Goal: Check status: Check status

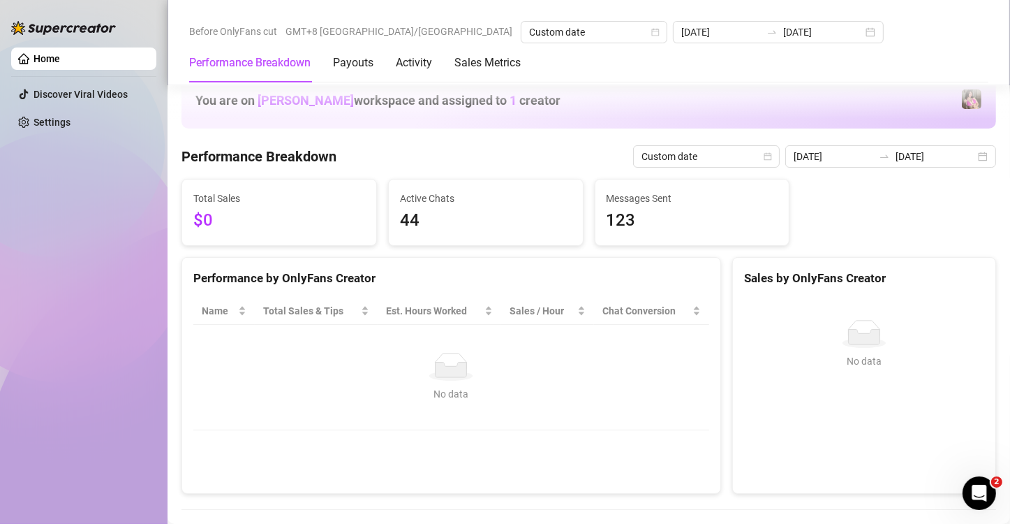
scroll to position [465, 0]
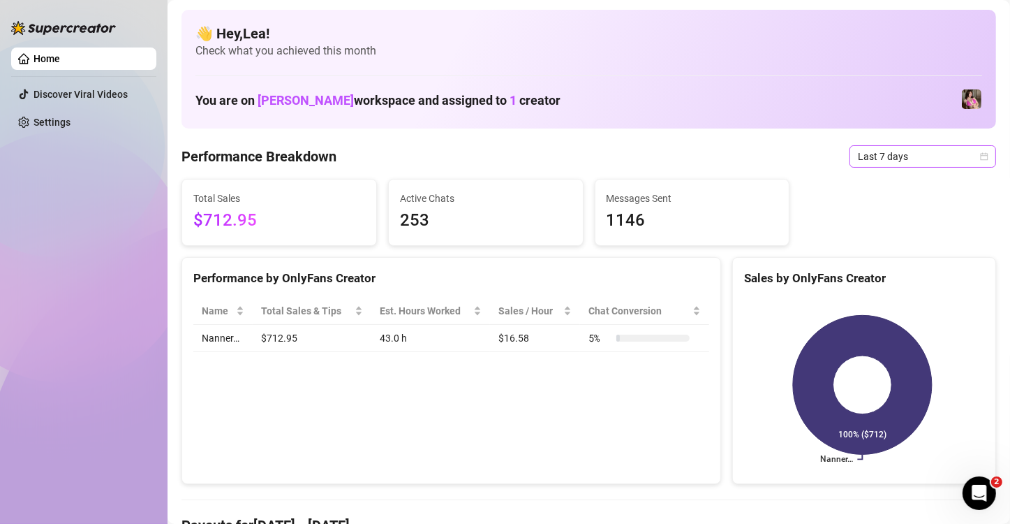
click at [980, 157] on icon "calendar" at bounding box center [984, 156] width 8 height 8
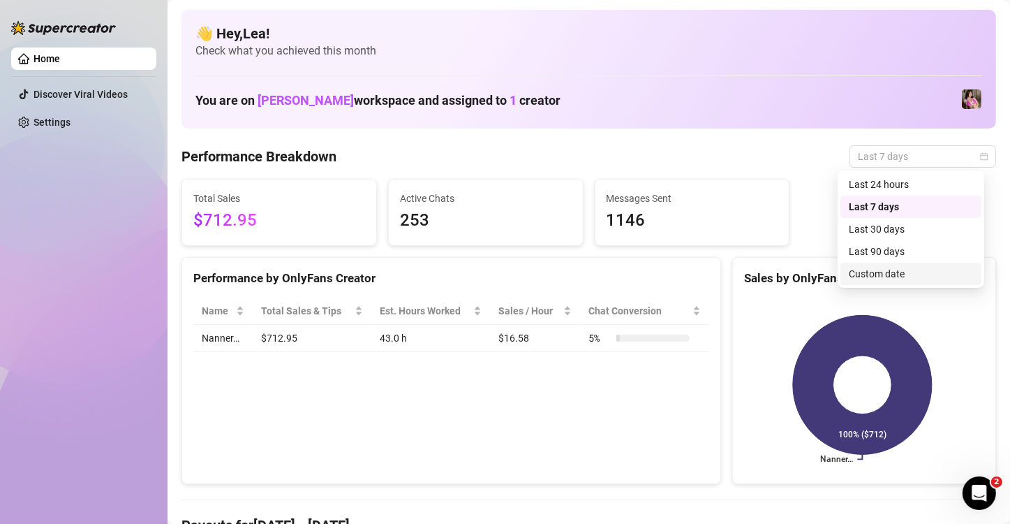
click at [893, 279] on div "Custom date" at bounding box center [911, 273] width 124 height 15
click at [893, 279] on div "Sales by OnlyFans Creator" at bounding box center [864, 278] width 240 height 19
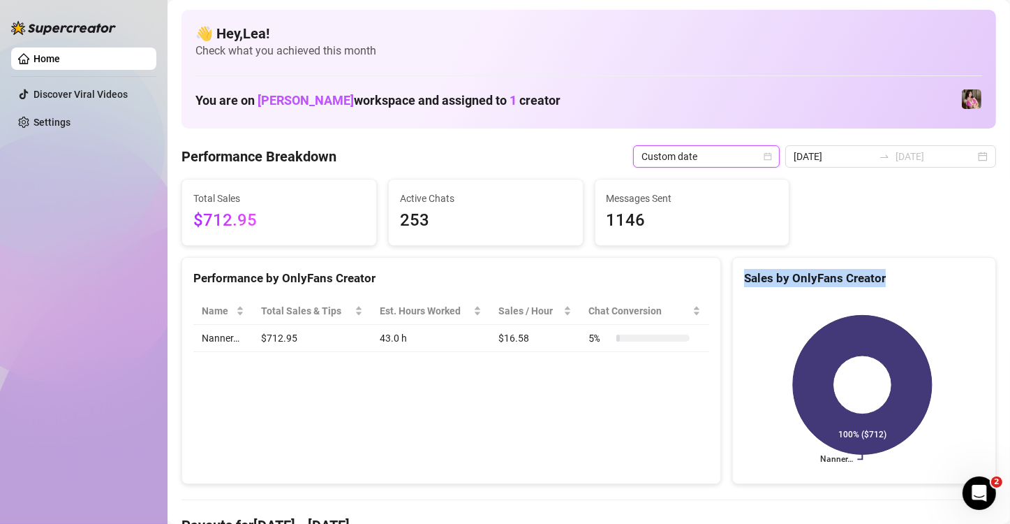
type input "2025-08-06"
click at [969, 152] on div "2025-08-06 2025-08-19" at bounding box center [890, 156] width 211 height 22
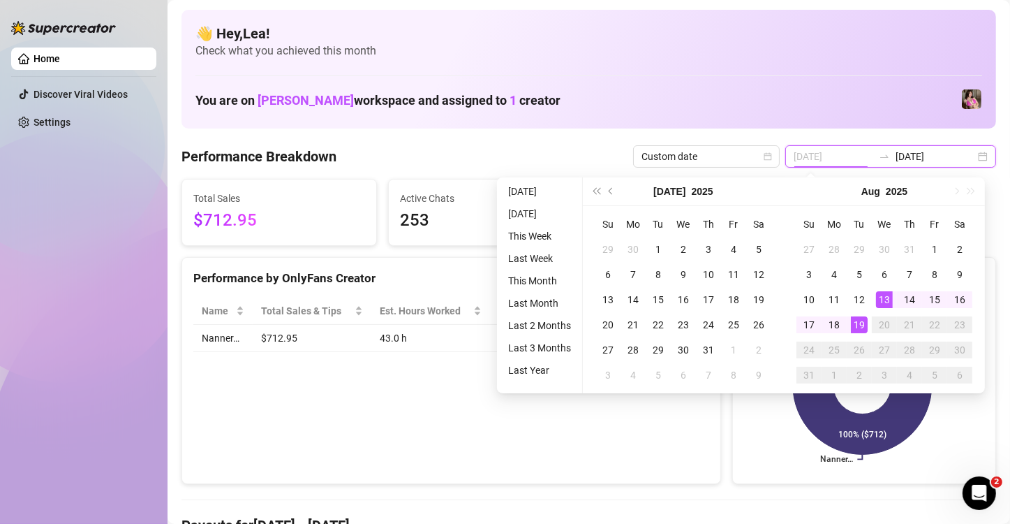
type input "[DATE]"
click at [857, 325] on div "19" at bounding box center [859, 324] width 17 height 17
type input "[DATE]"
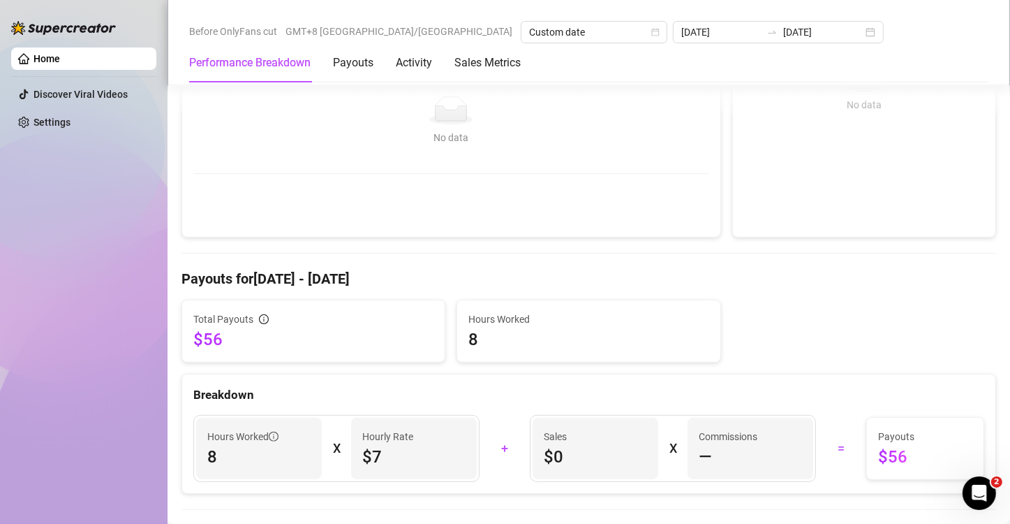
scroll to position [255, 0]
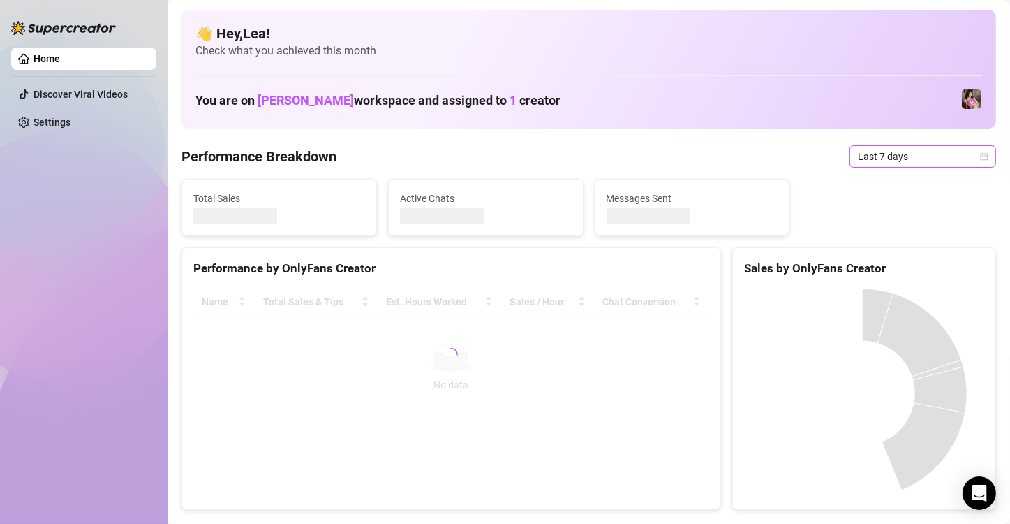
click at [980, 152] on icon "calendar" at bounding box center [984, 156] width 8 height 8
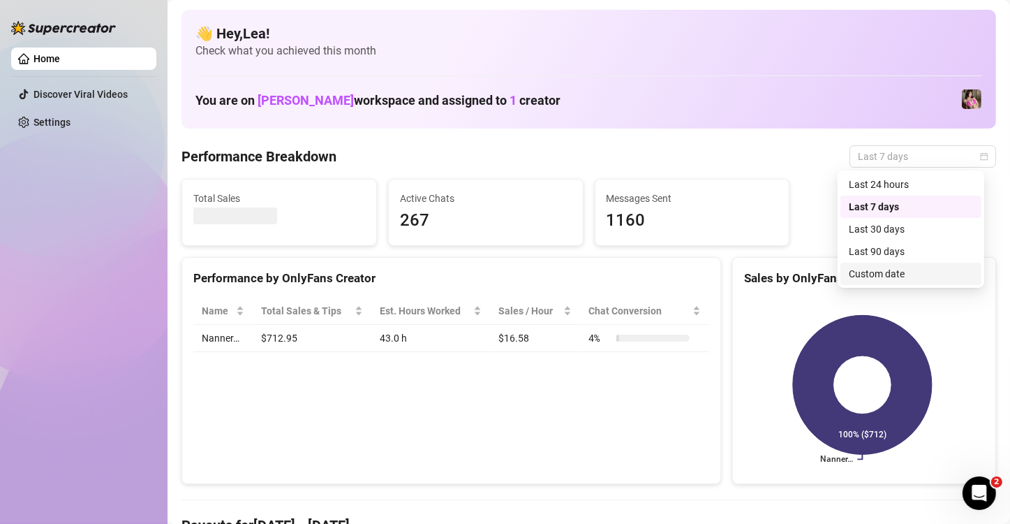
click at [903, 276] on div "Custom date" at bounding box center [911, 273] width 124 height 15
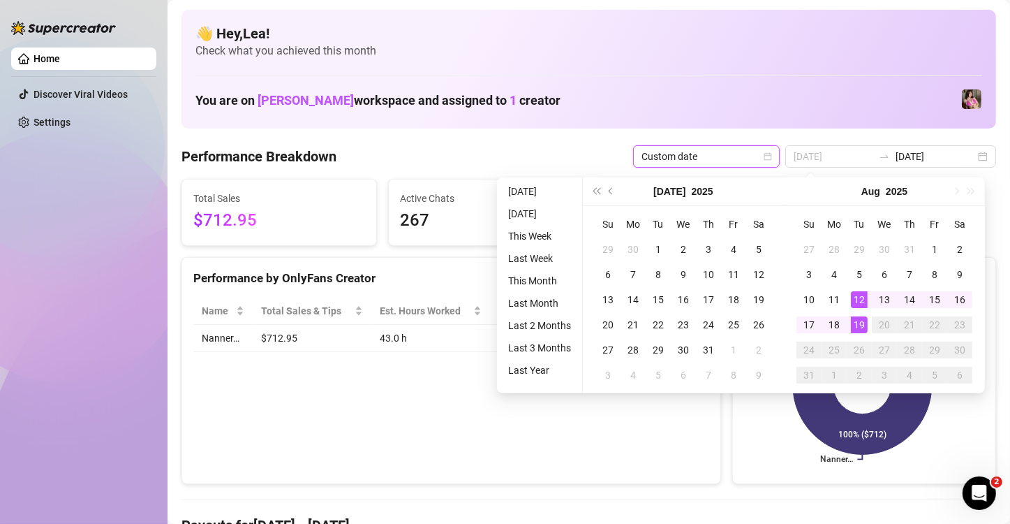
type input "[DATE]"
click at [856, 324] on div "19" at bounding box center [859, 324] width 17 height 17
click at [856, 324] on icon at bounding box center [862, 384] width 139 height 139
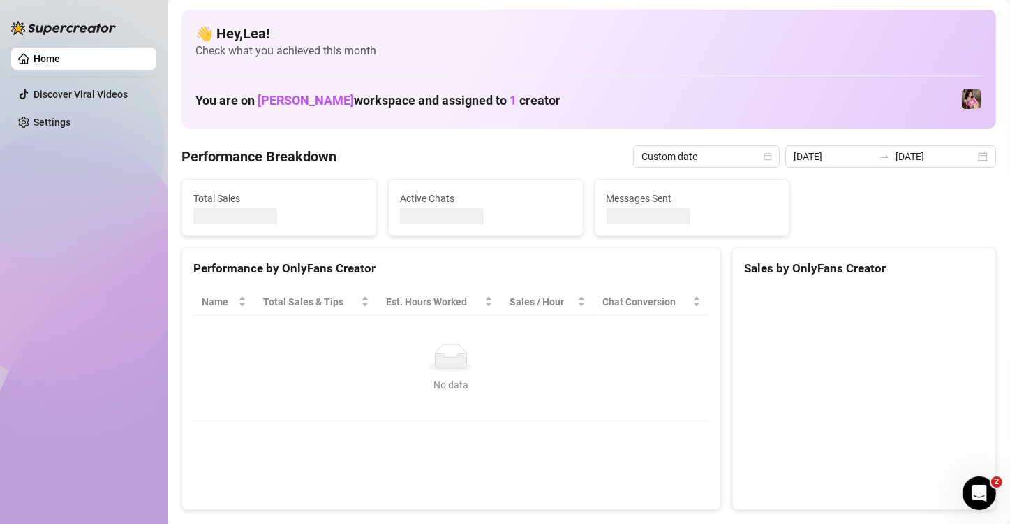
type input "[DATE]"
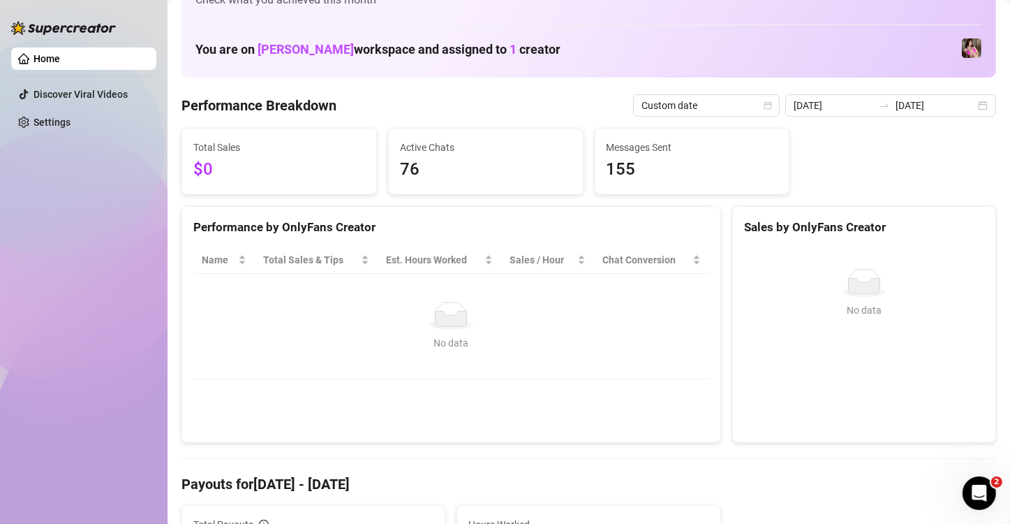
scroll to position [23, 0]
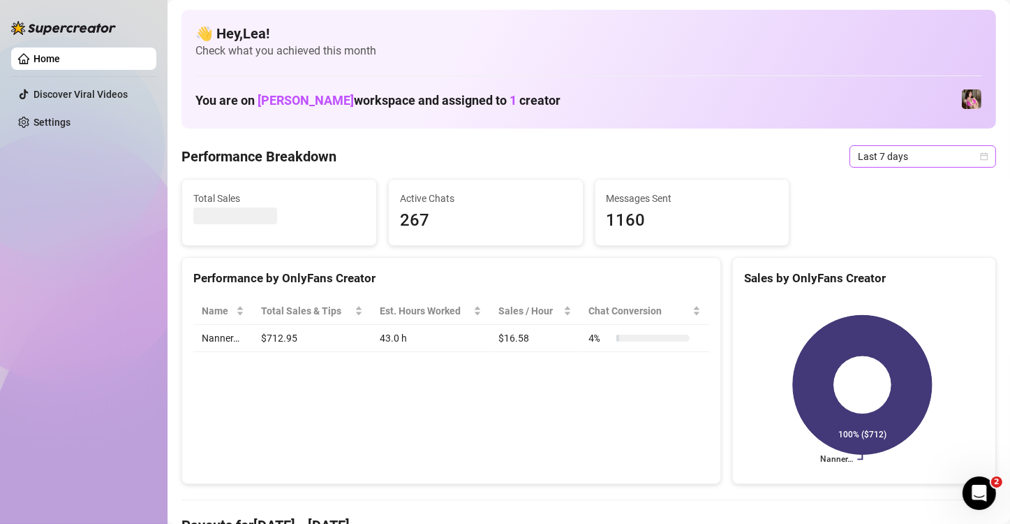
click at [980, 154] on icon "calendar" at bounding box center [984, 156] width 8 height 8
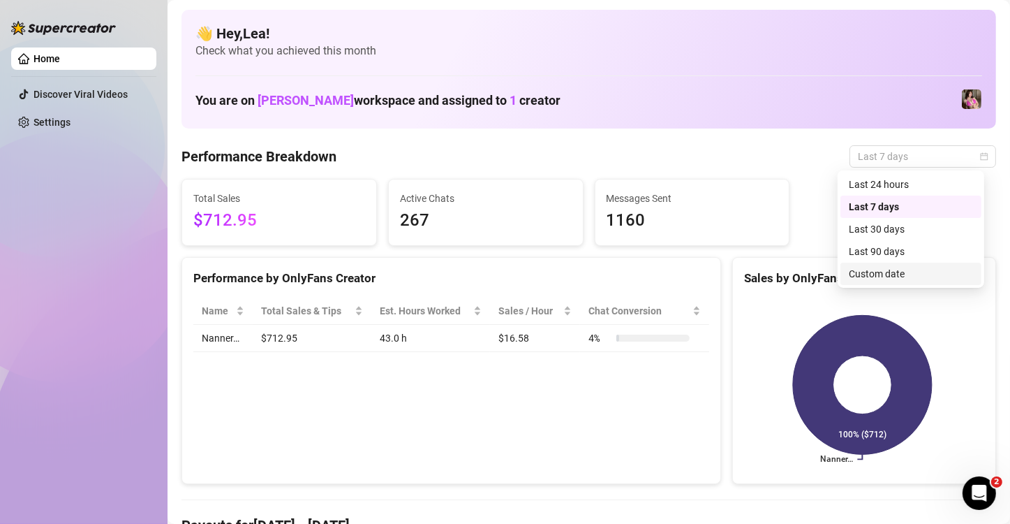
click at [868, 271] on div "Custom date" at bounding box center [911, 273] width 124 height 15
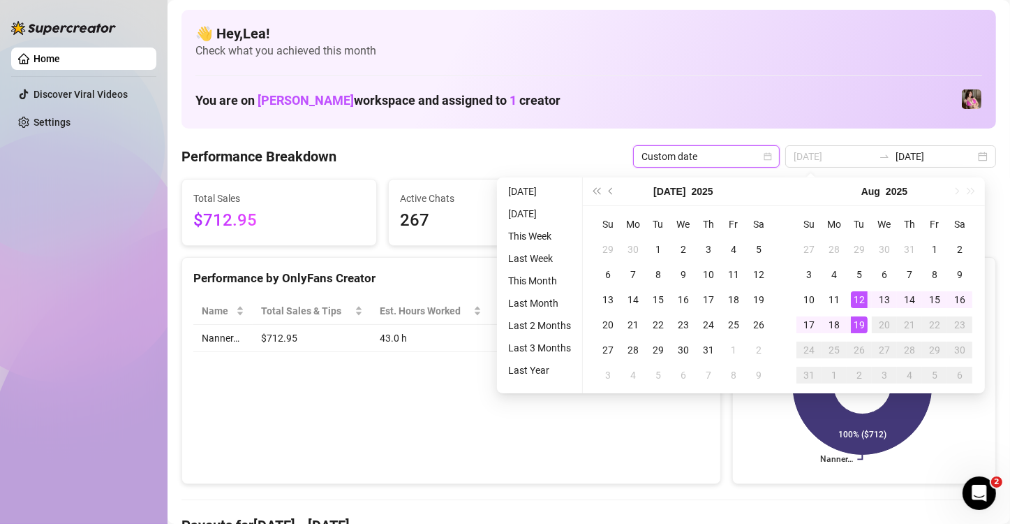
type input "[DATE]"
click at [856, 318] on div "19" at bounding box center [859, 324] width 17 height 17
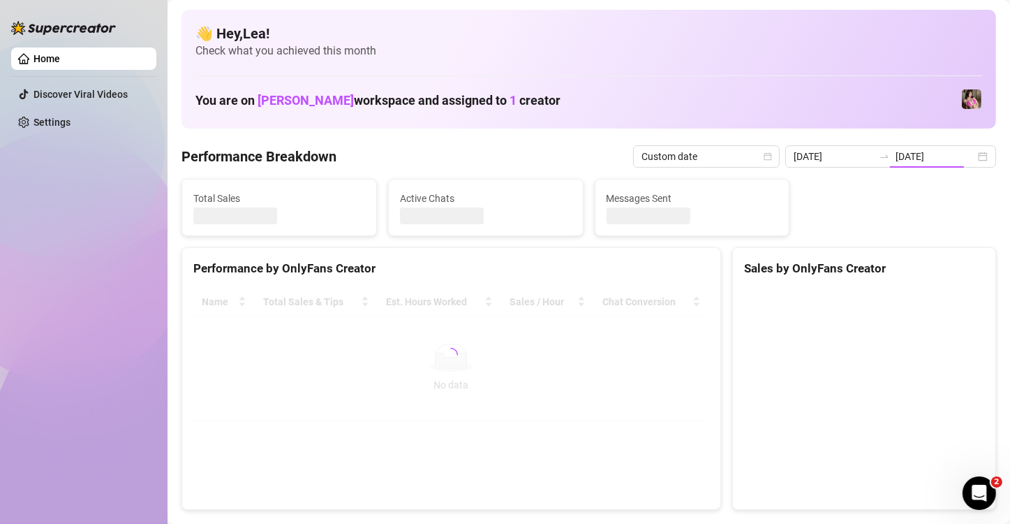
type input "[DATE]"
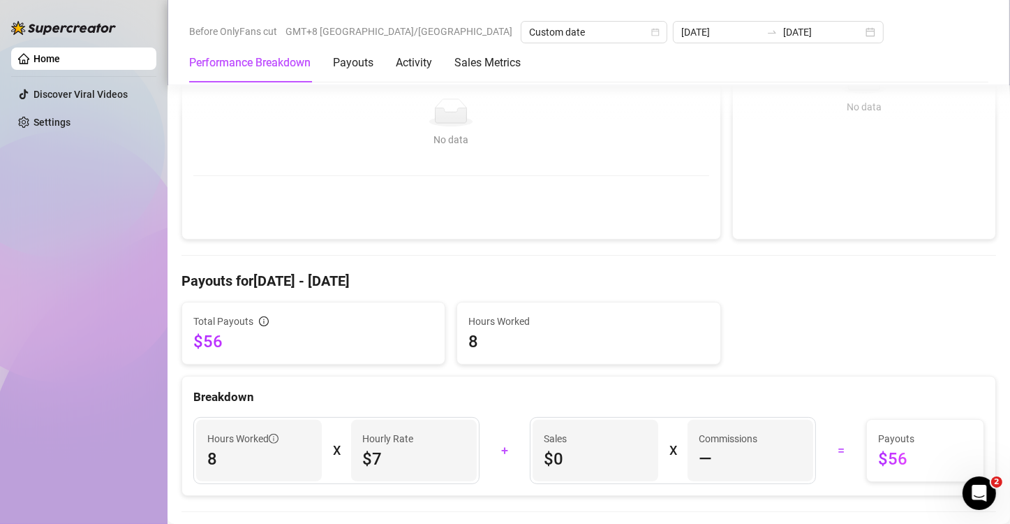
scroll to position [255, 0]
